Goal: Task Accomplishment & Management: Manage account settings

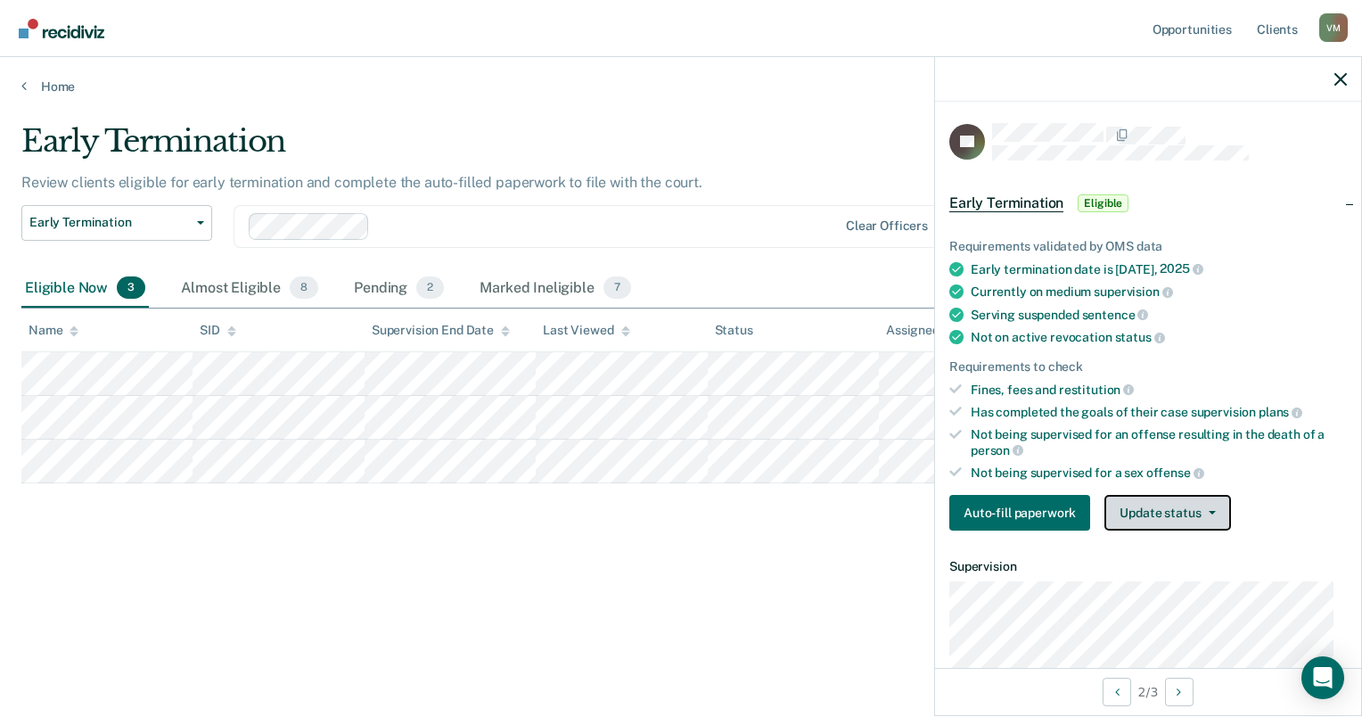
click at [1167, 511] on button "Update status" at bounding box center [1167, 513] width 126 height 36
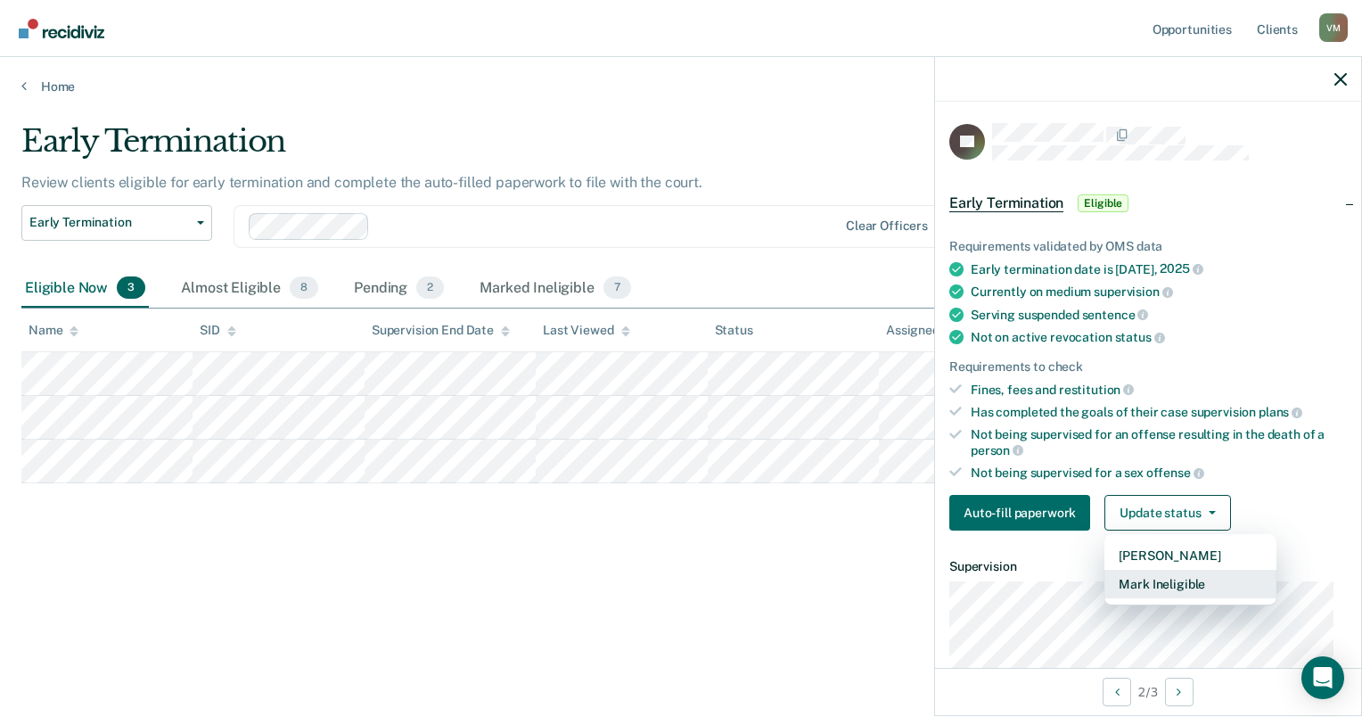
click at [1166, 581] on button "Mark Ineligible" at bounding box center [1190, 583] width 172 height 29
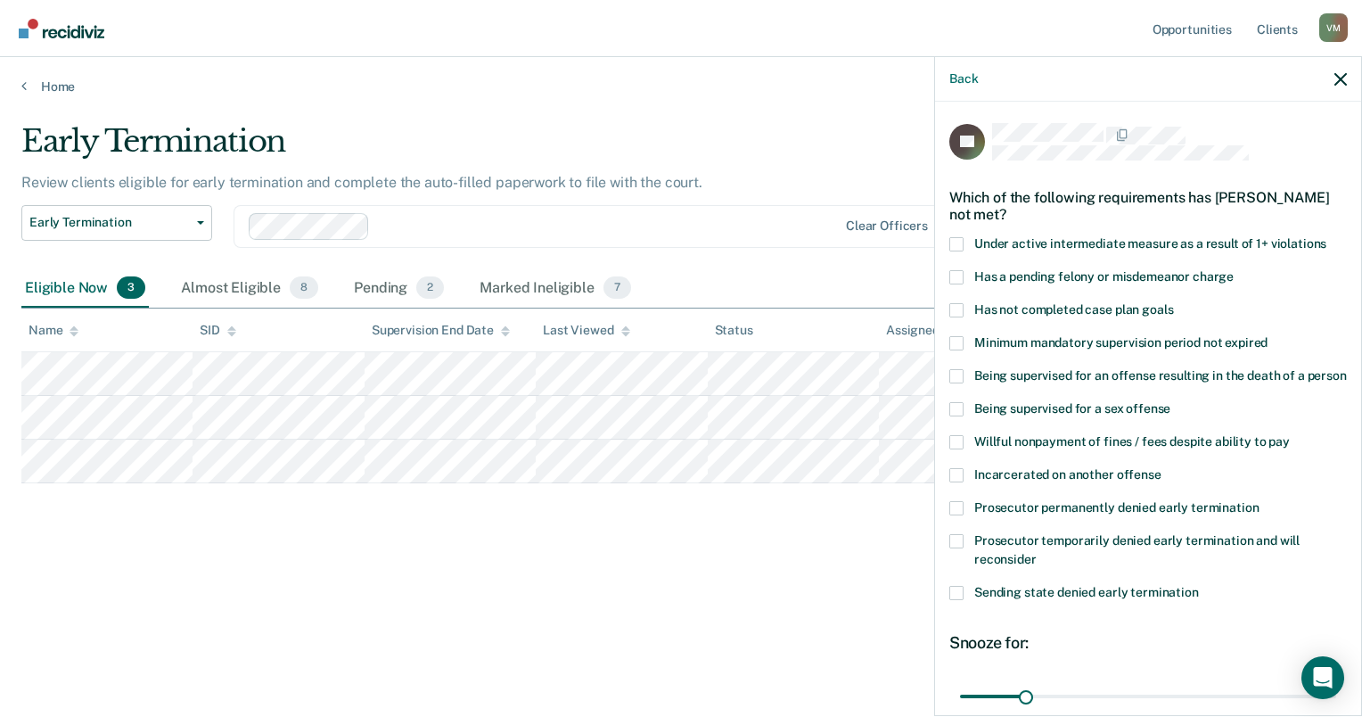
click at [961, 548] on span at bounding box center [956, 541] width 14 height 14
click at [1036, 553] on input "Prosecutor temporarily denied early termination and will reconsider" at bounding box center [1036, 553] width 0 height 0
click at [953, 307] on span at bounding box center [956, 310] width 14 height 14
click at [1173, 303] on input "Has not completed case plan goals" at bounding box center [1173, 303] width 0 height 0
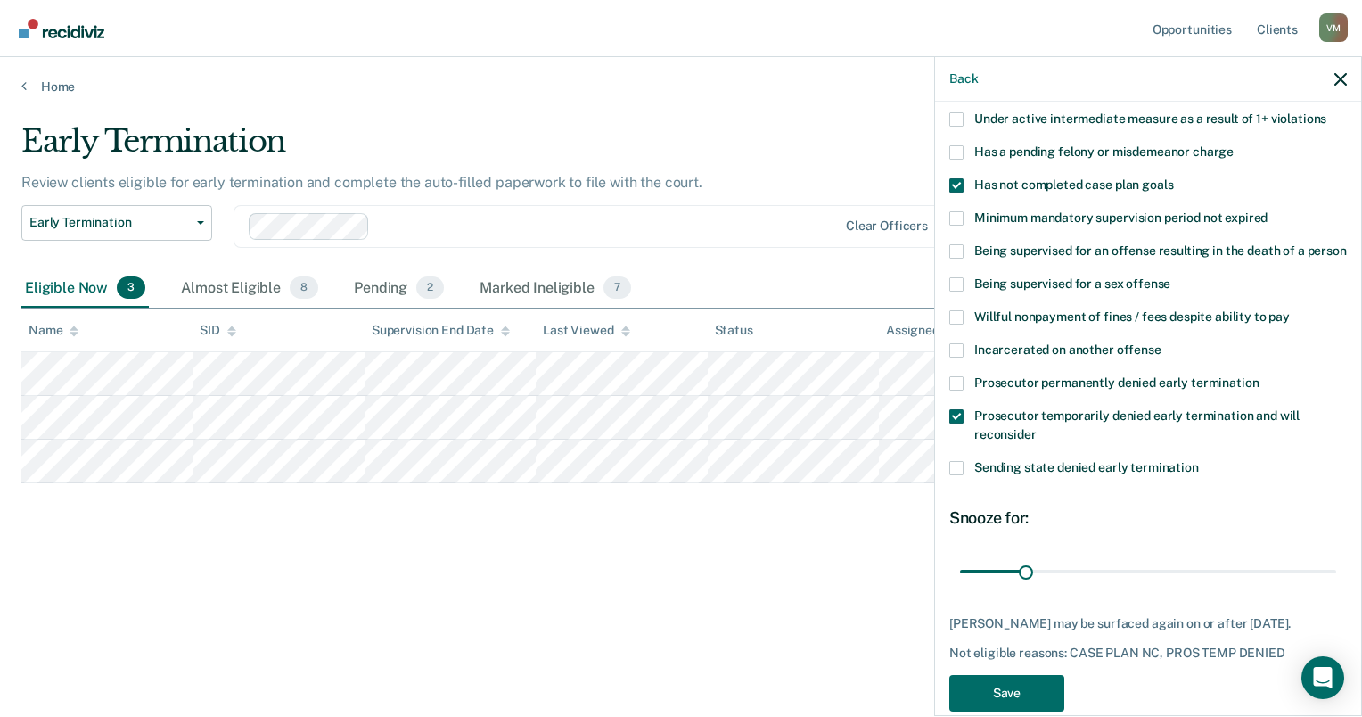
scroll to position [127, 0]
drag, startPoint x: 1027, startPoint y: 587, endPoint x: 1198, endPoint y: 577, distance: 171.4
type input "120"
click at [1198, 577] on input "range" at bounding box center [1148, 569] width 376 height 31
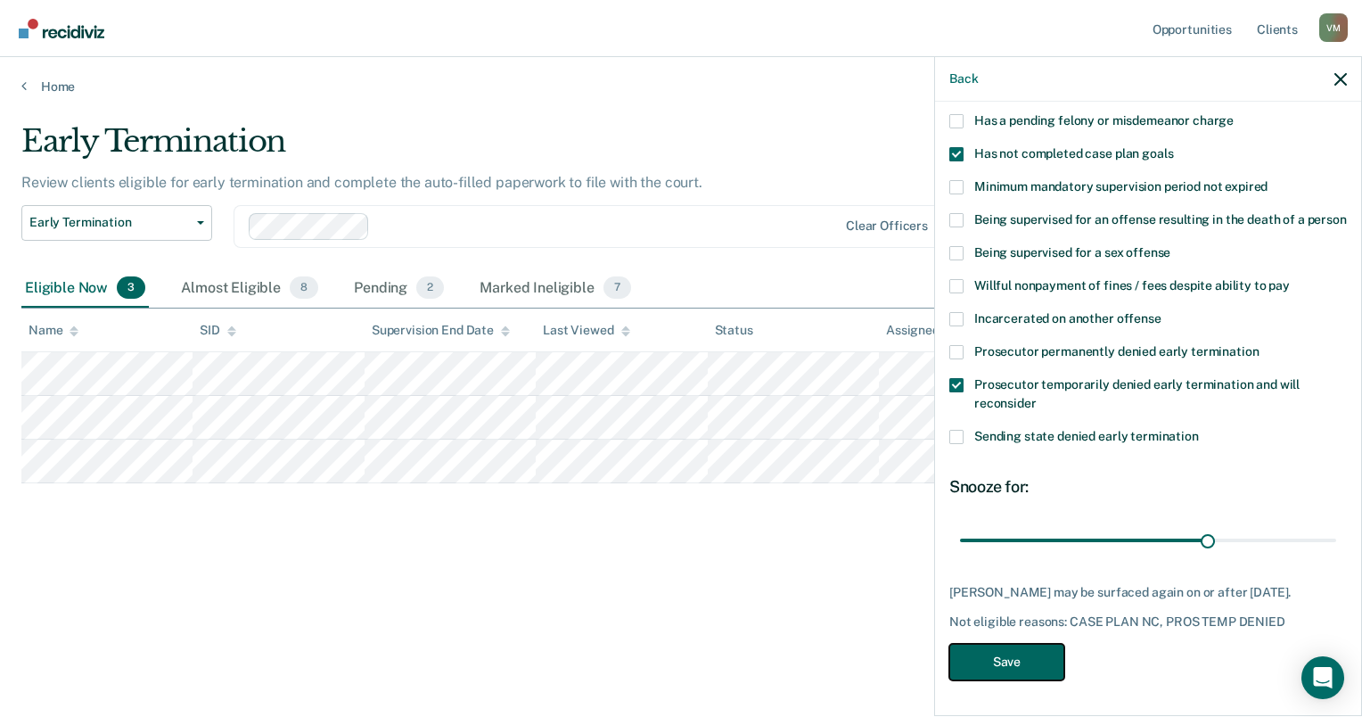
click at [1006, 663] on button "Save" at bounding box center [1006, 661] width 115 height 37
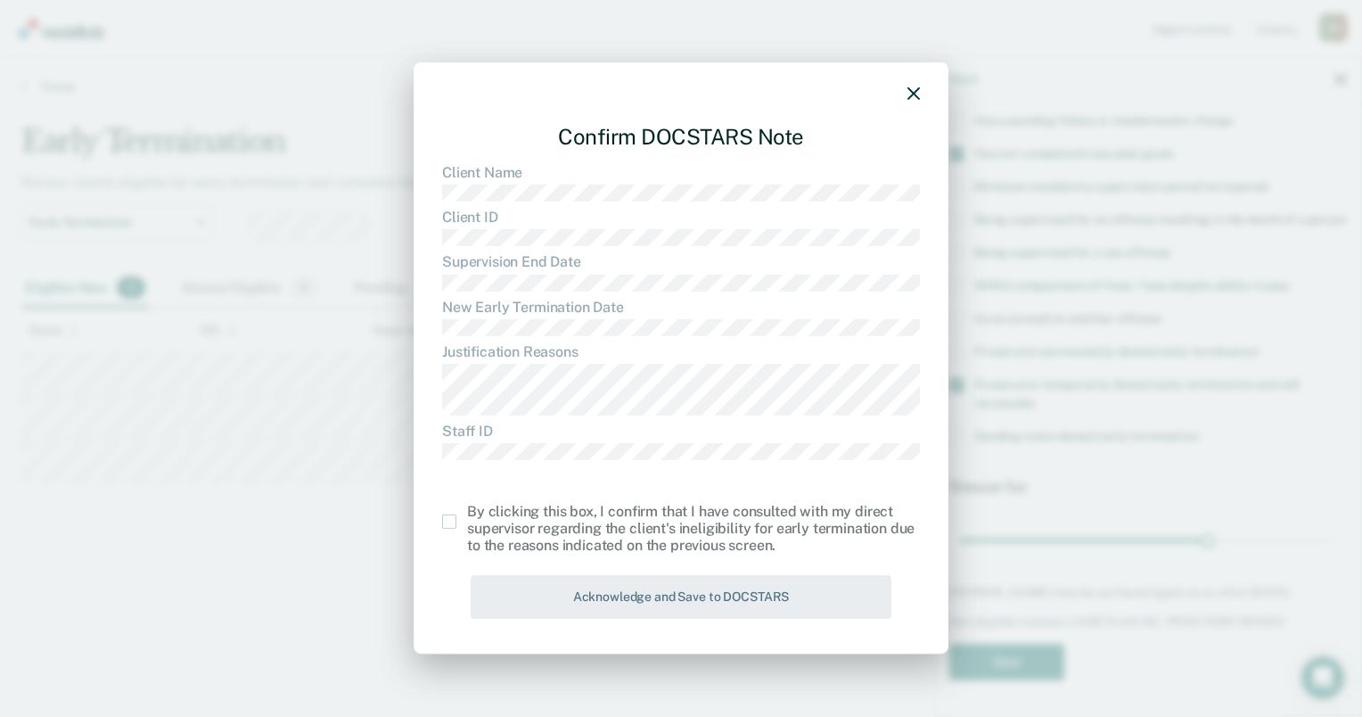
click at [447, 522] on span at bounding box center [449, 521] width 14 height 14
click at [467, 514] on input "checkbox" at bounding box center [467, 514] width 0 height 0
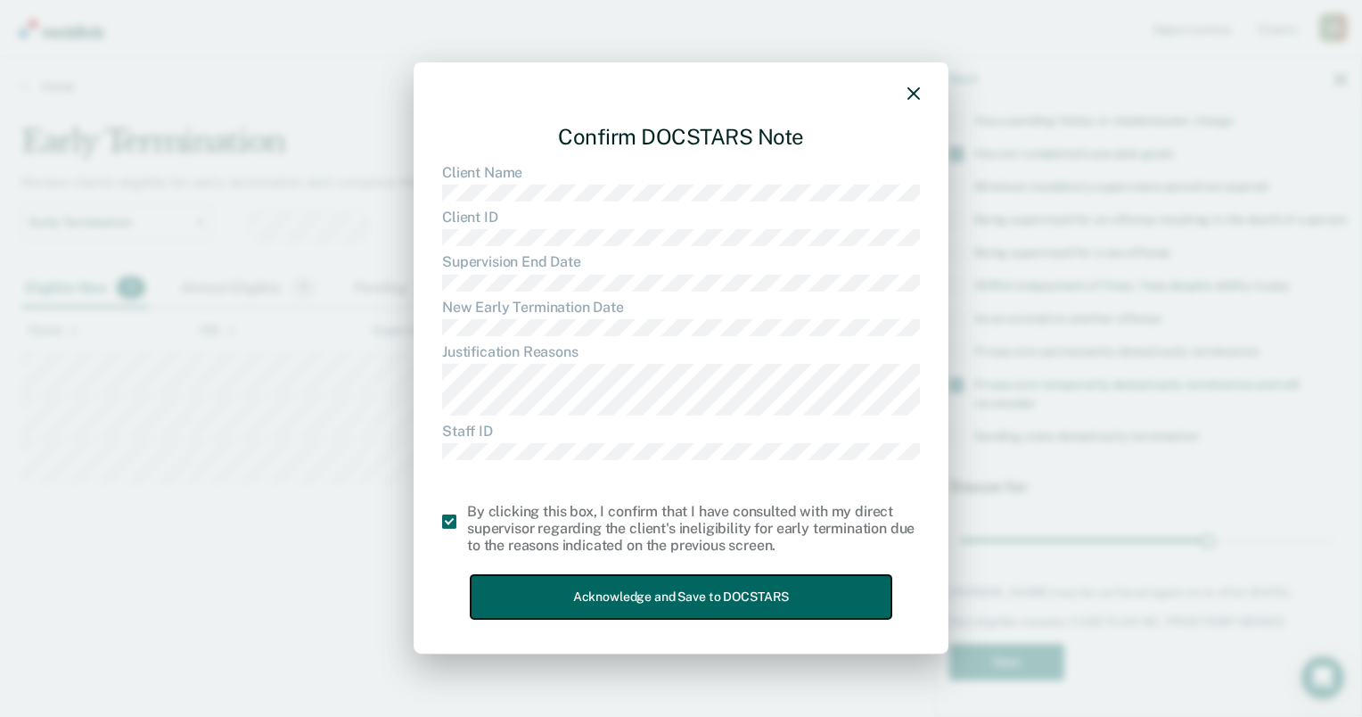
click at [638, 597] on button "Acknowledge and Save to DOCSTARS" at bounding box center [681, 597] width 421 height 44
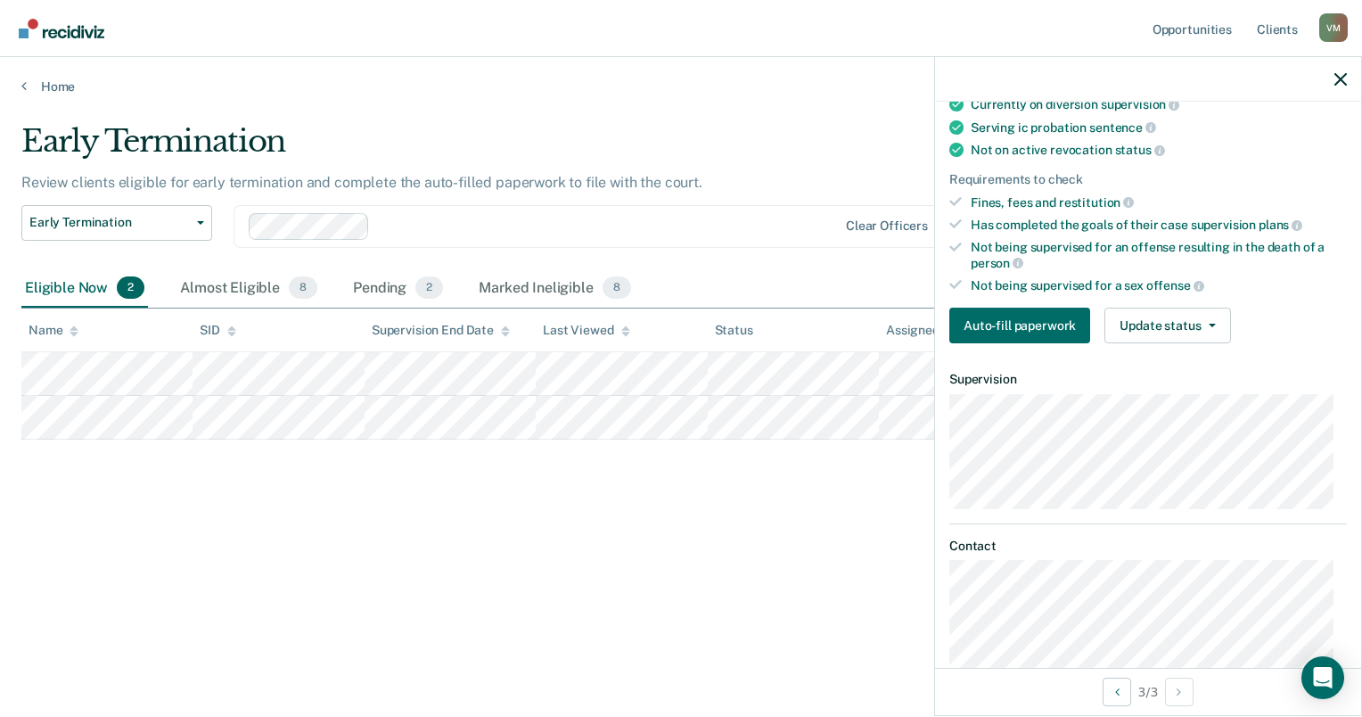
drag, startPoint x: 1344, startPoint y: 466, endPoint x: 1347, endPoint y: 392, distance: 74.0
click at [1347, 392] on div "MG Early Termination Eligible Requirements validated by OMS data Early terminat…" at bounding box center [1148, 385] width 426 height 566
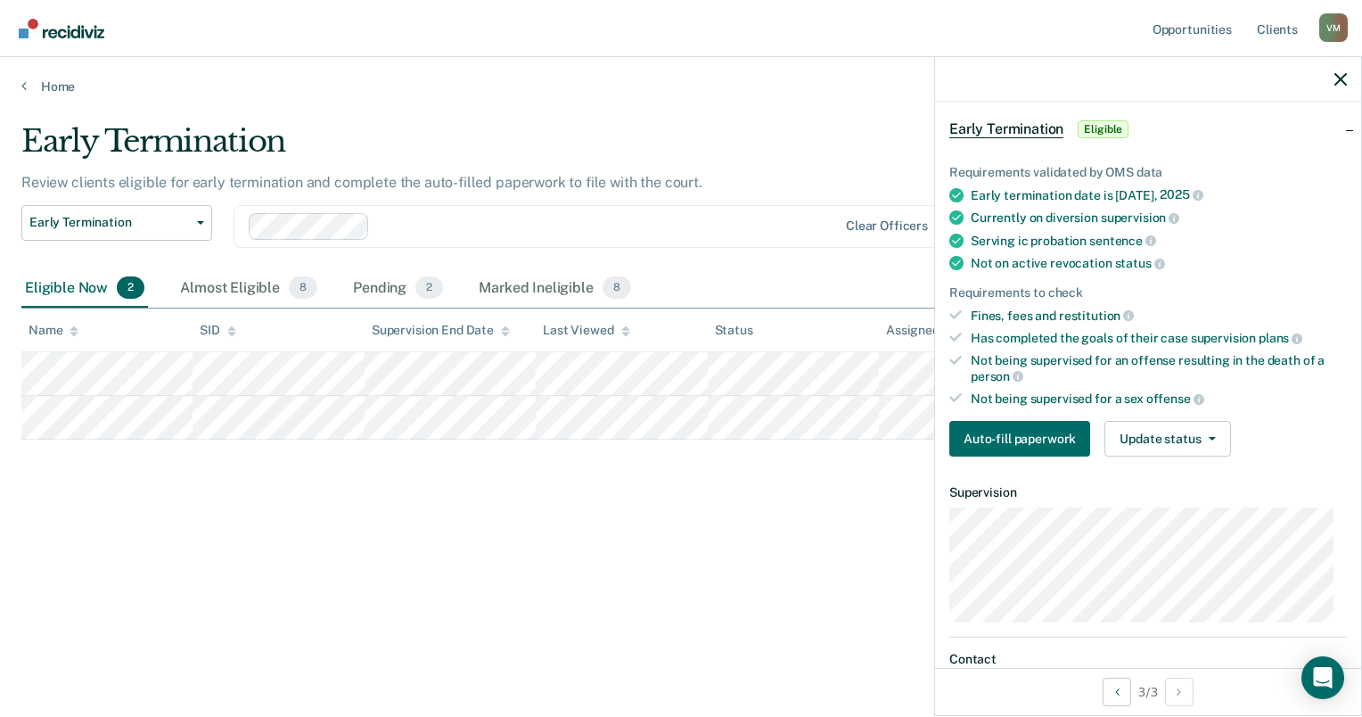
scroll to position [0, 0]
